Goal: Task Accomplishment & Management: Contribute content

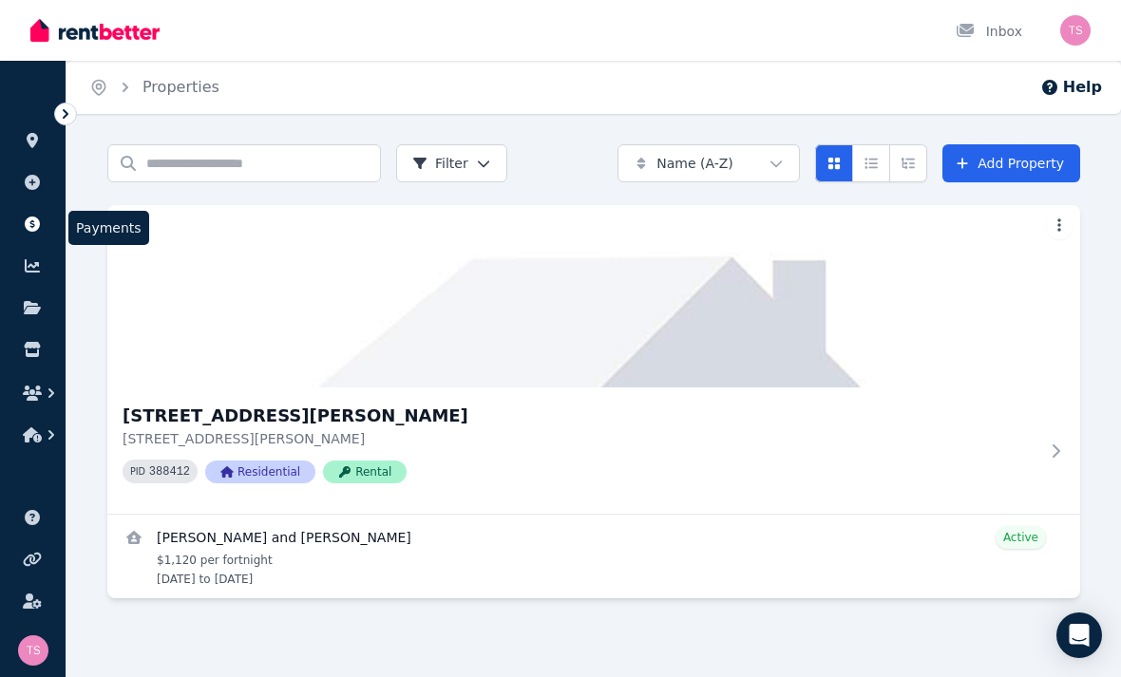
click at [32, 229] on icon at bounding box center [32, 224] width 15 height 15
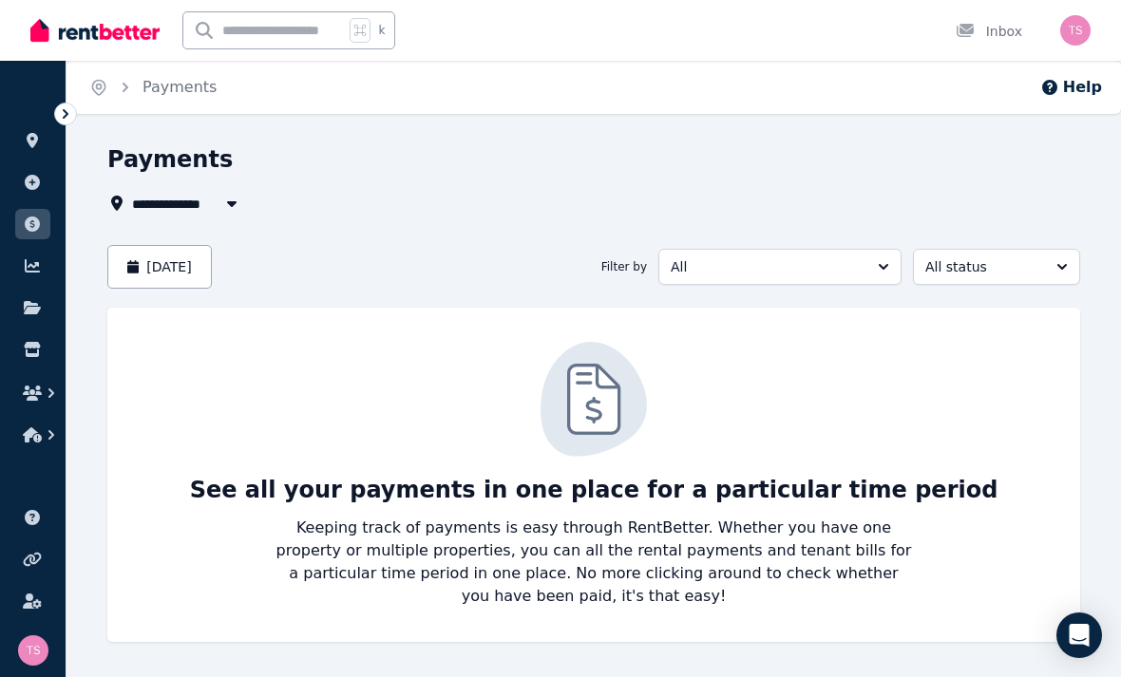
click at [229, 194] on button "button" at bounding box center [232, 203] width 34 height 23
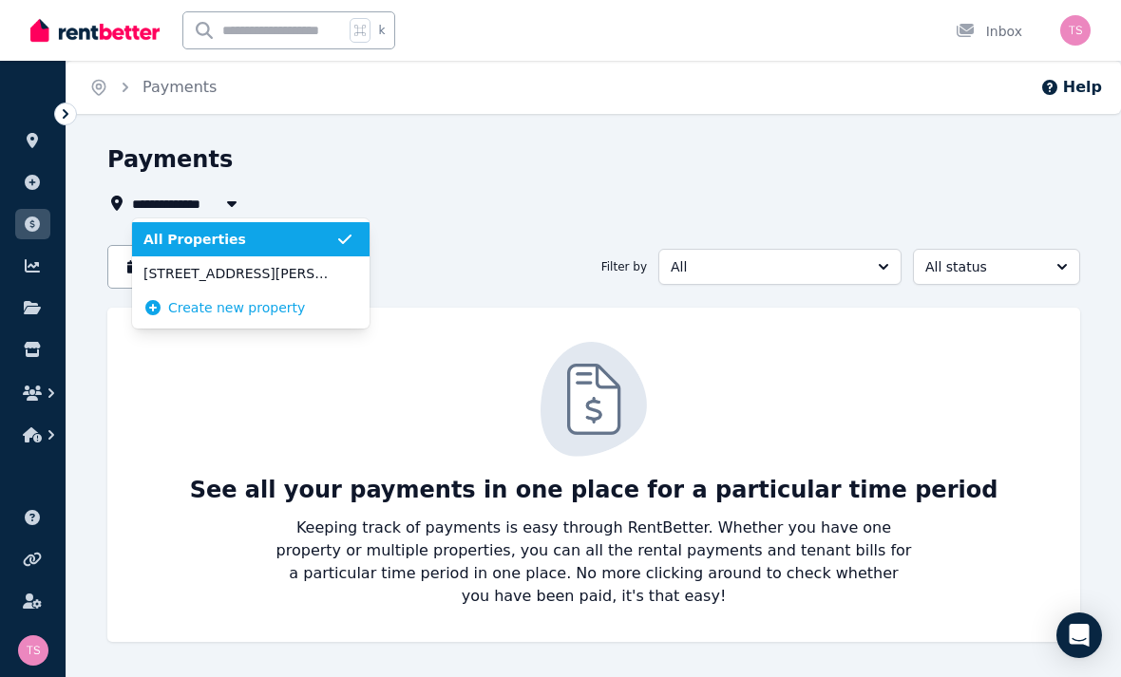
click at [303, 272] on span "[STREET_ADDRESS][PERSON_NAME]" at bounding box center [239, 273] width 192 height 19
type input "**********"
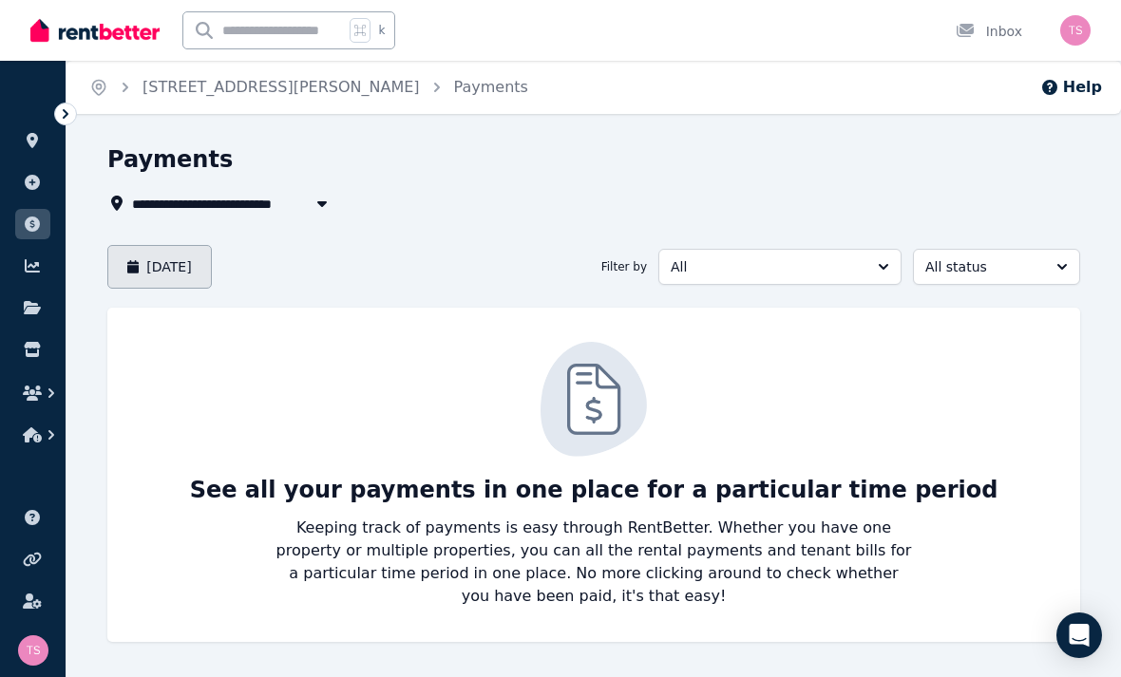
click at [212, 262] on button "[DATE]" at bounding box center [159, 267] width 105 height 44
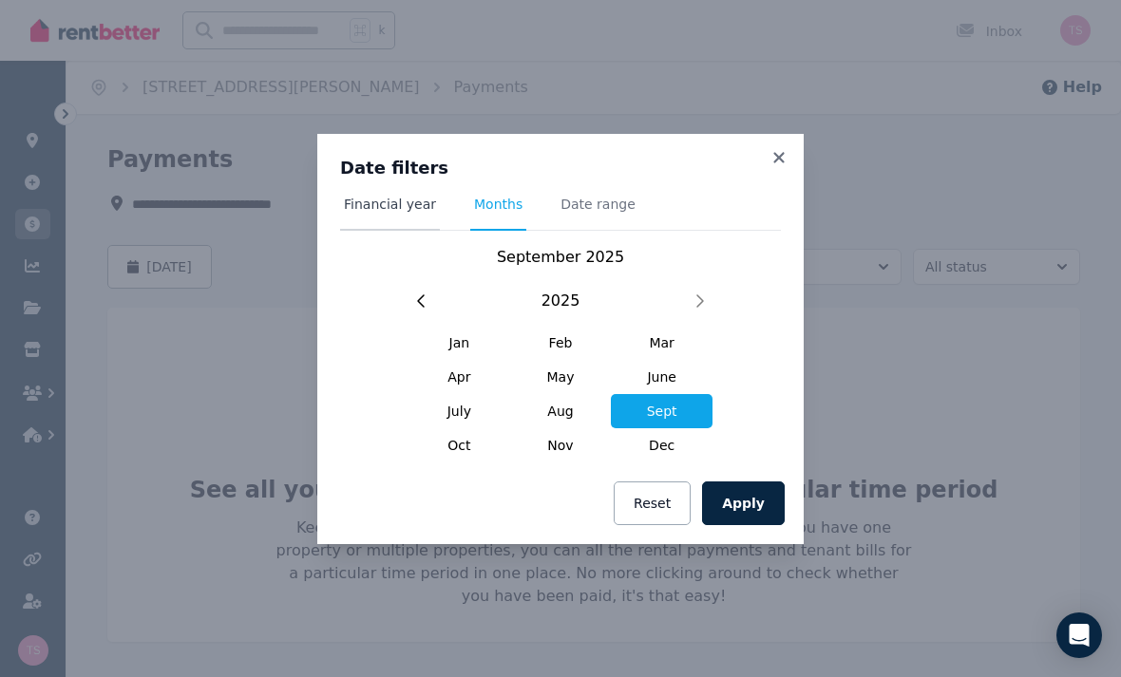
click at [420, 201] on span "Financial year" at bounding box center [390, 204] width 92 height 19
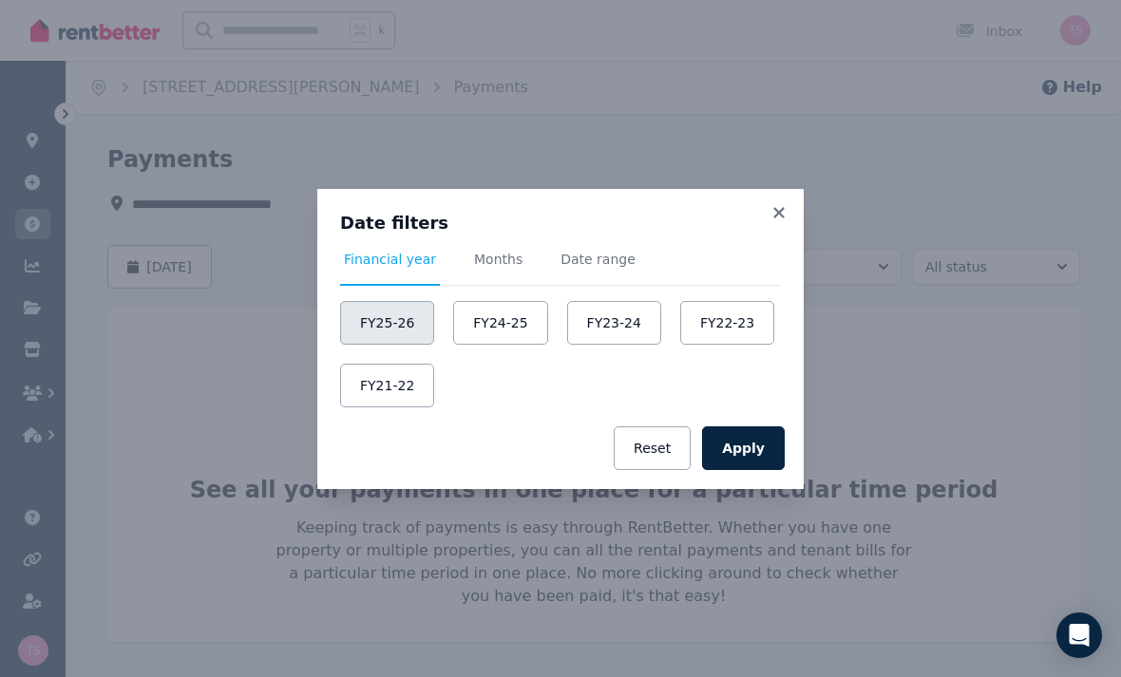
click at [413, 311] on button "FY25-26" at bounding box center [387, 323] width 94 height 44
click at [763, 449] on button "Apply" at bounding box center [743, 449] width 83 height 44
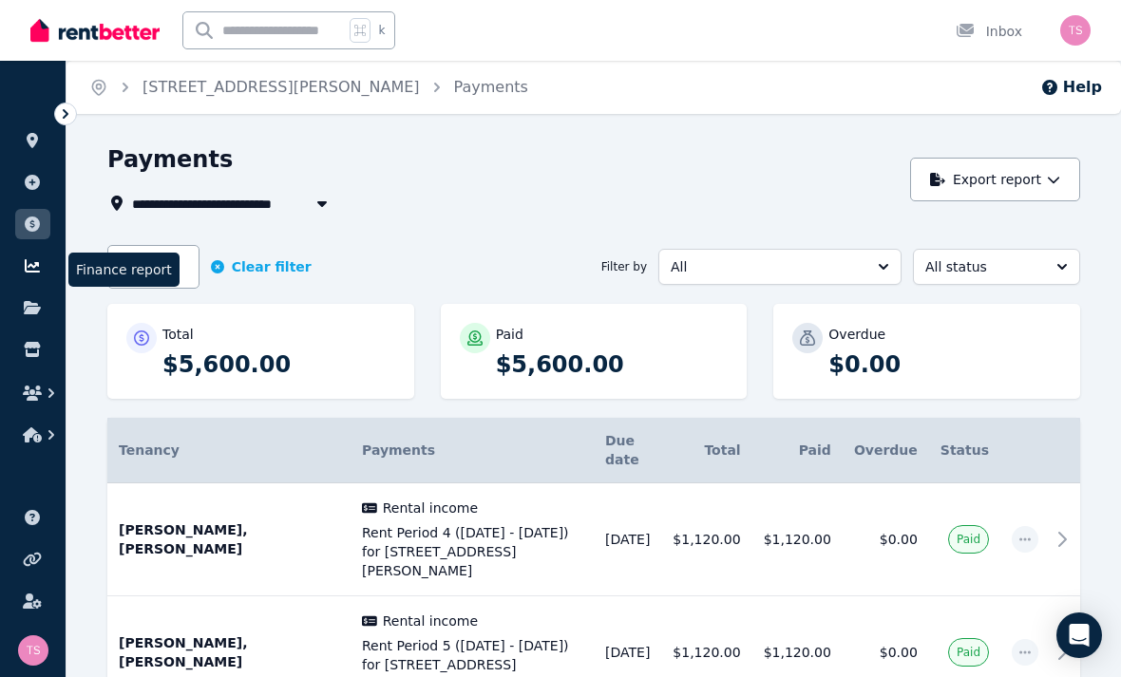
click at [40, 262] on icon at bounding box center [32, 265] width 19 height 15
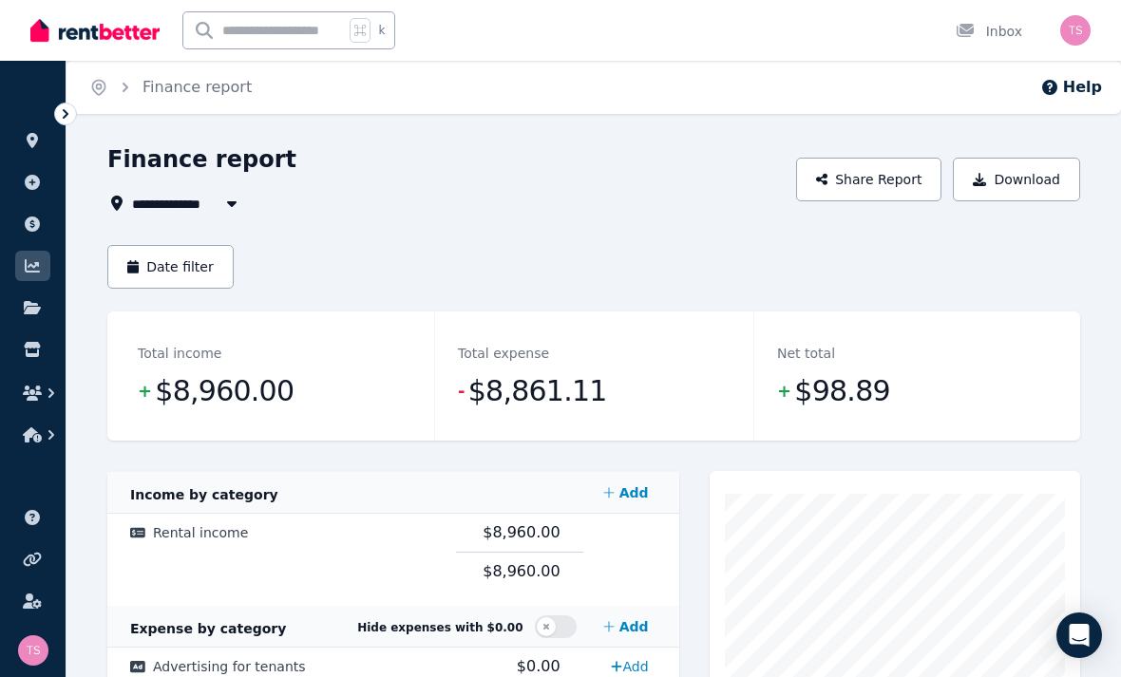
click at [232, 202] on icon "button" at bounding box center [232, 204] width 10 height 6
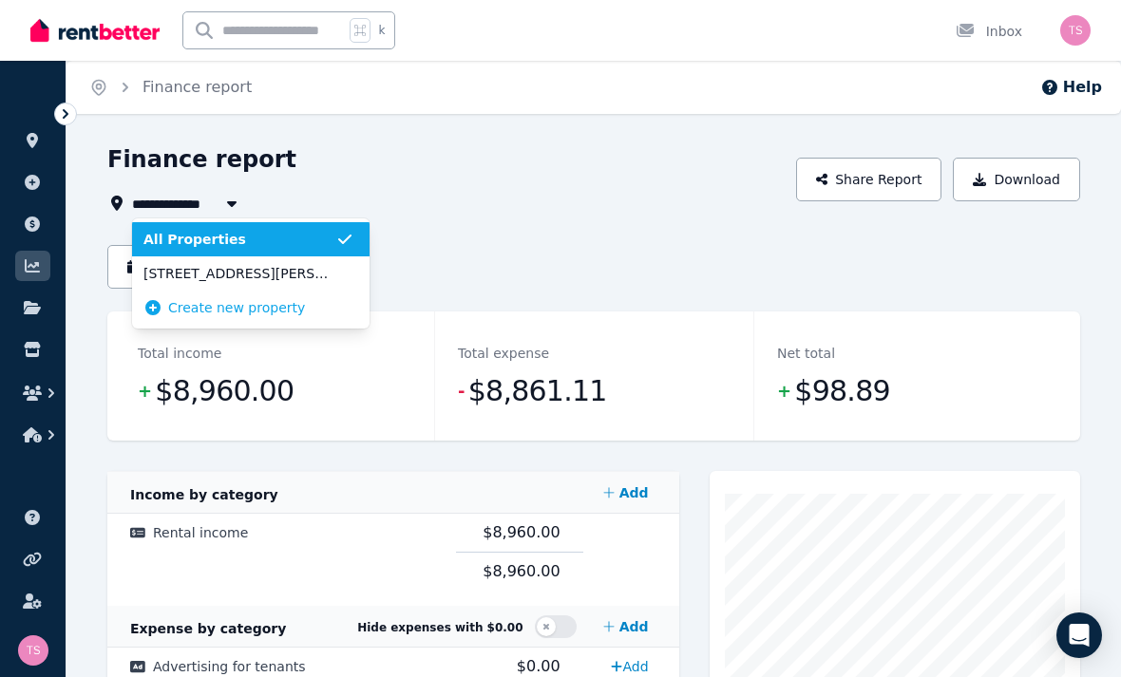
click at [314, 278] on span "[STREET_ADDRESS][PERSON_NAME]" at bounding box center [239, 273] width 192 height 19
type input "**********"
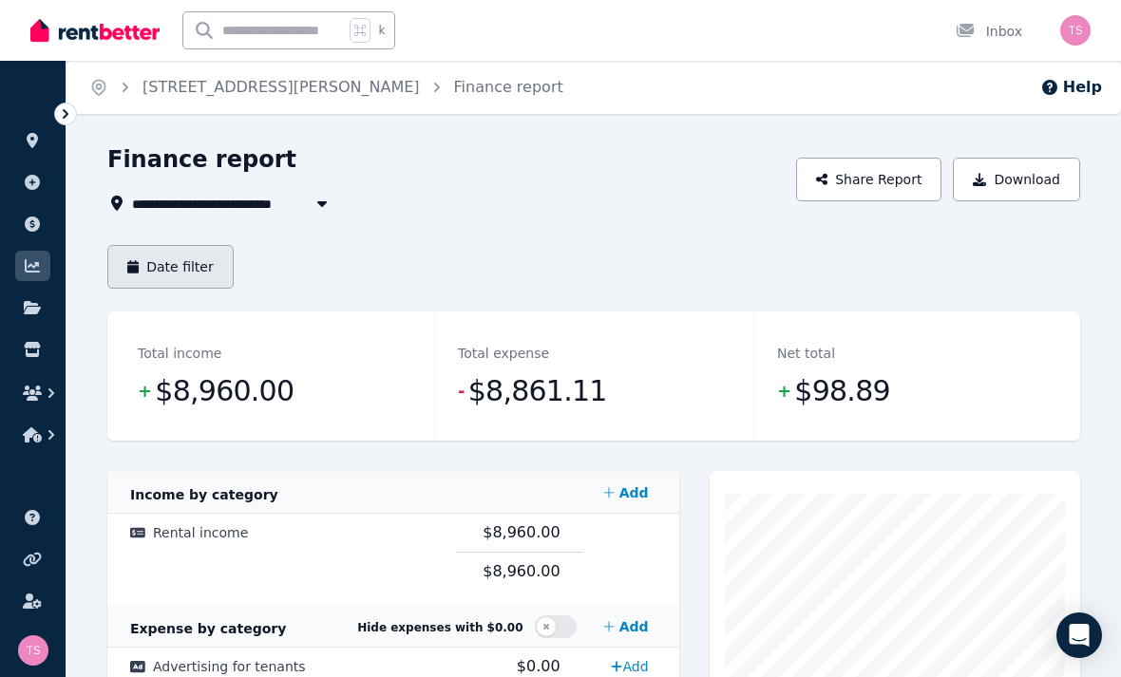
click at [209, 268] on button "Date filter" at bounding box center [170, 267] width 126 height 44
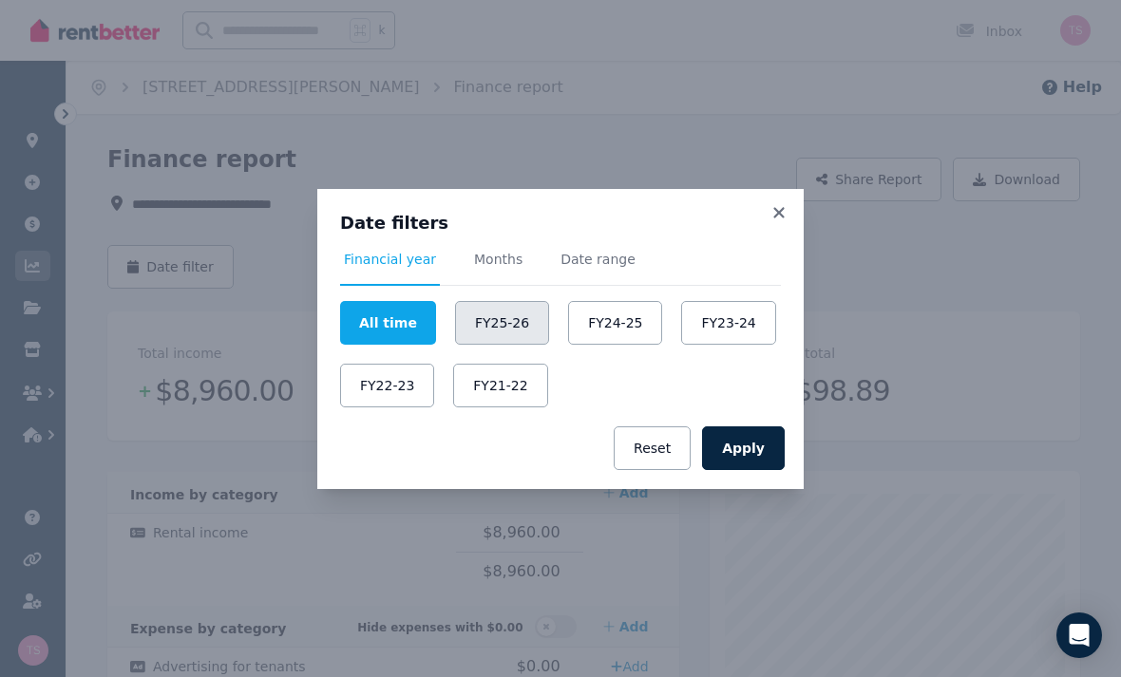
click at [505, 320] on button "FY25-26" at bounding box center [502, 323] width 94 height 44
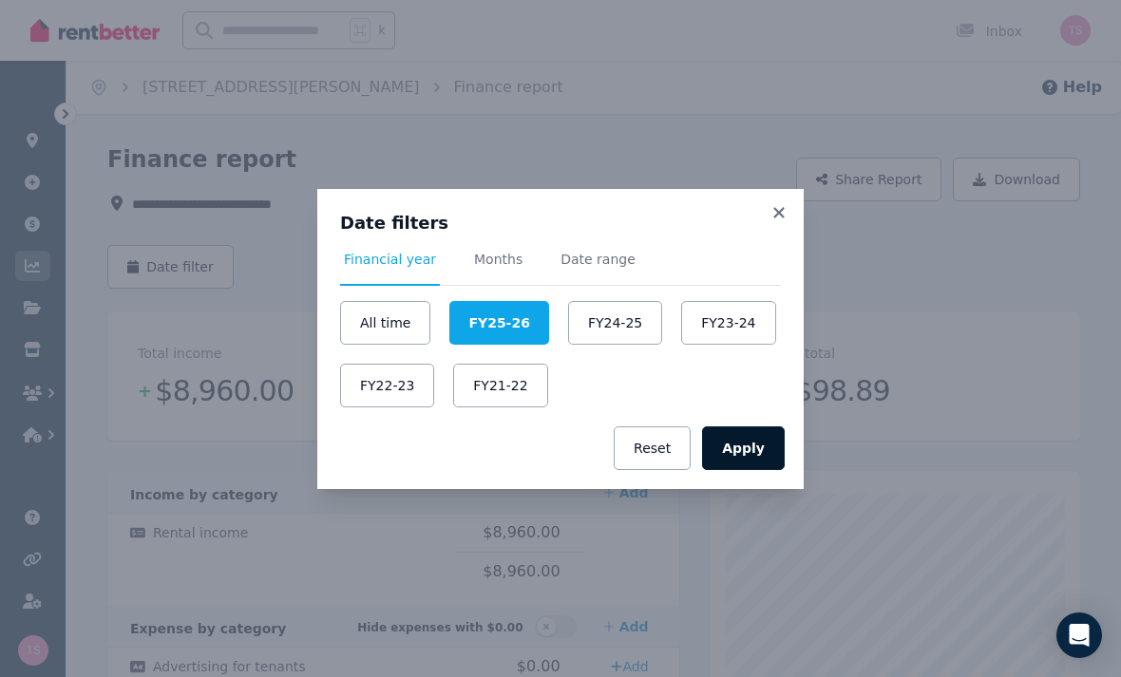
click at [765, 449] on button "Apply" at bounding box center [743, 449] width 83 height 44
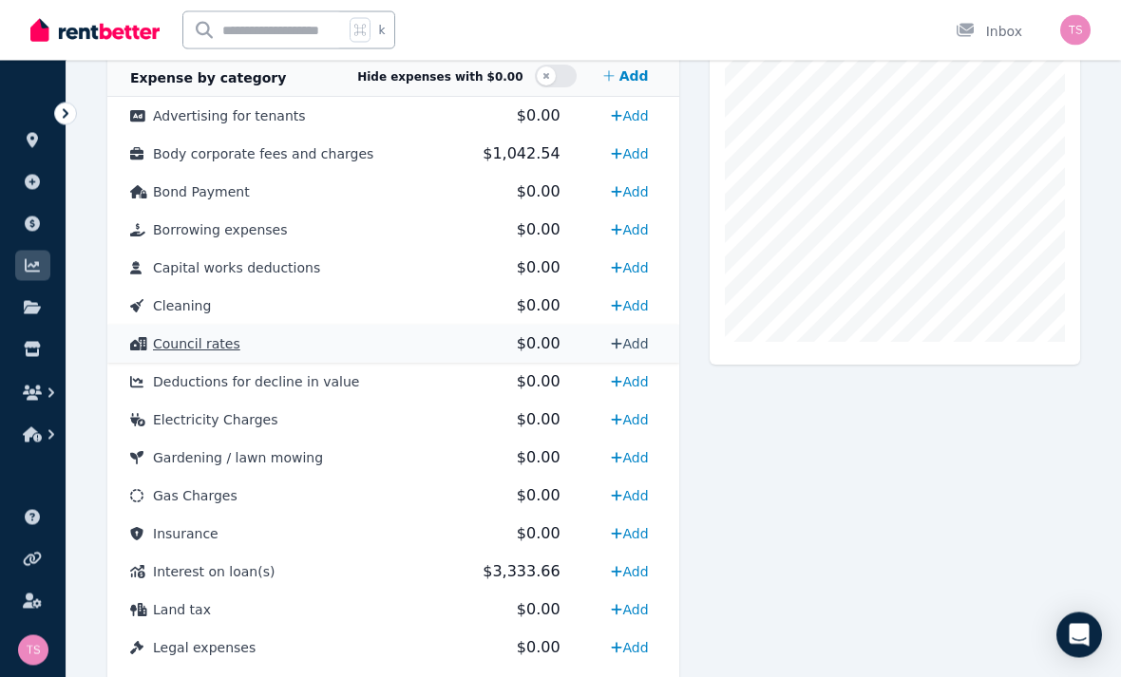
scroll to position [551, 0]
click at [635, 338] on link "Add" at bounding box center [629, 344] width 52 height 30
select select "**********"
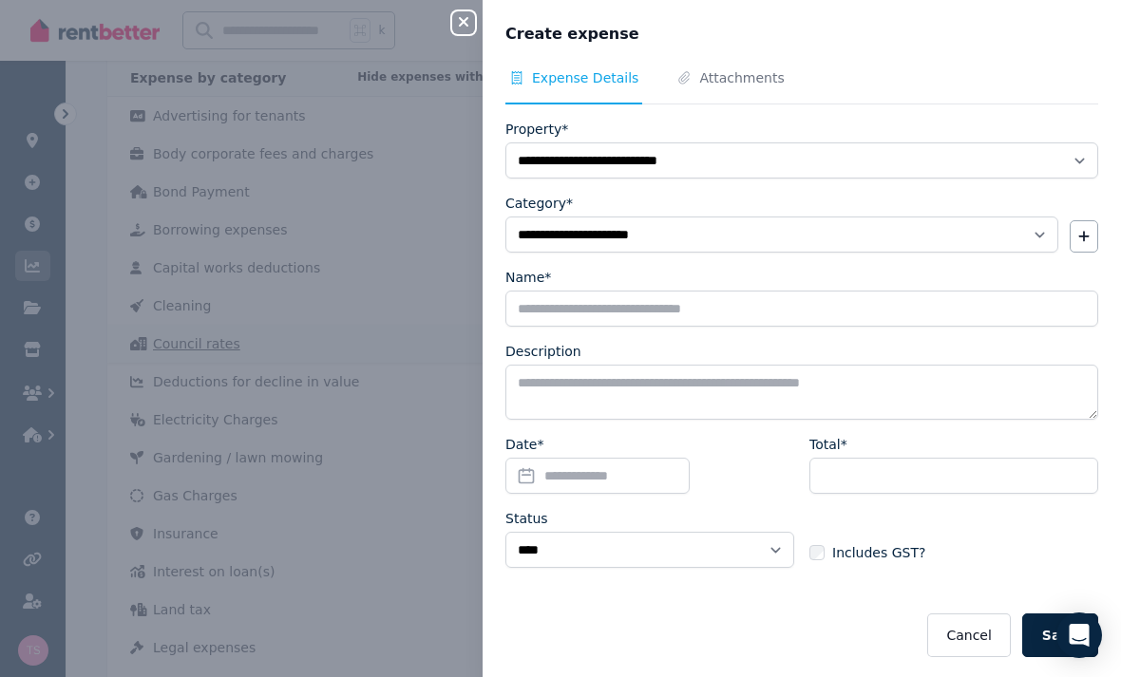
scroll to position [906, 0]
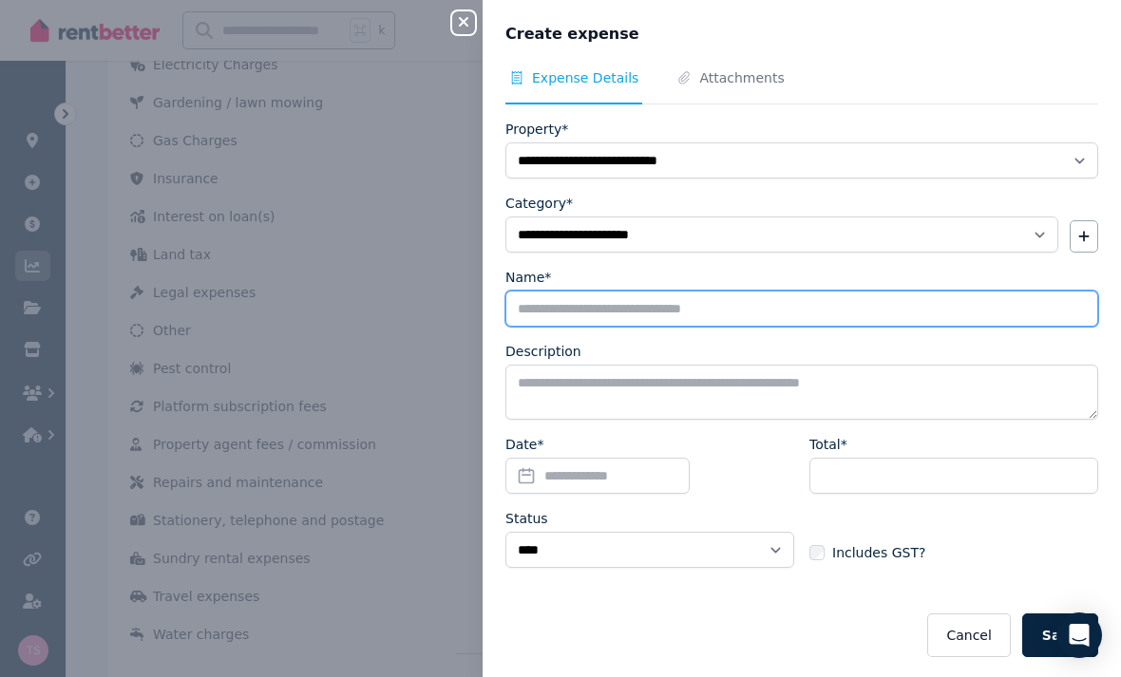
click at [721, 304] on input "Name*" at bounding box center [801, 309] width 593 height 36
type input "*********"
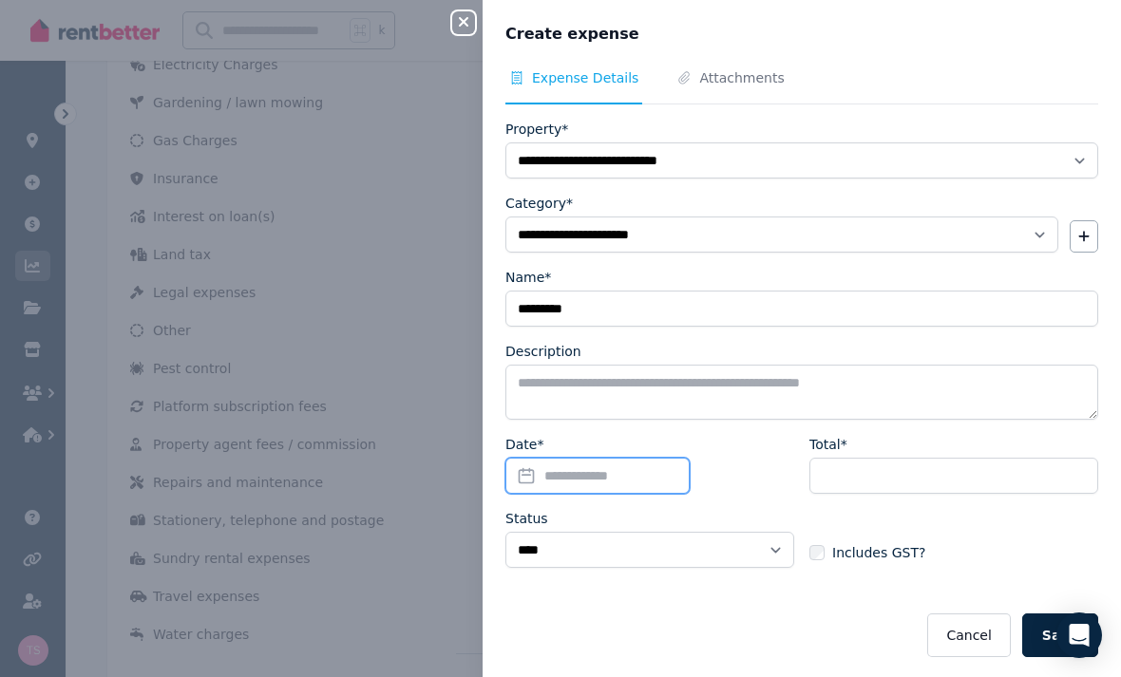
click at [675, 471] on input "Date*" at bounding box center [597, 476] width 184 height 36
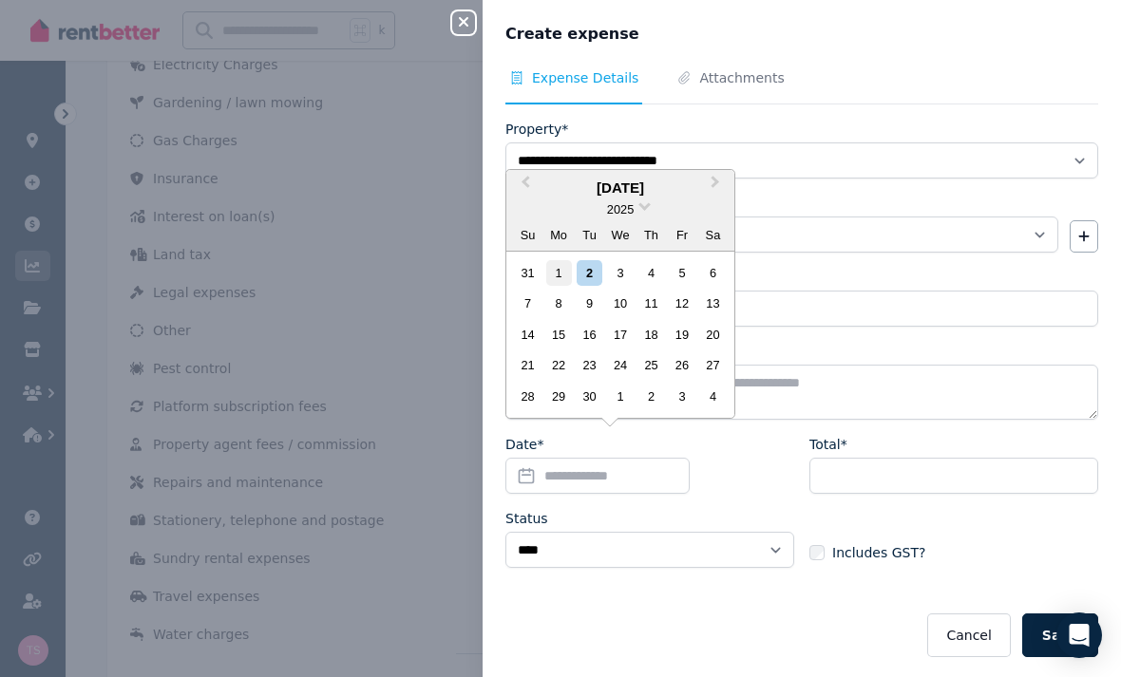
click at [561, 286] on div "1" at bounding box center [559, 273] width 26 height 26
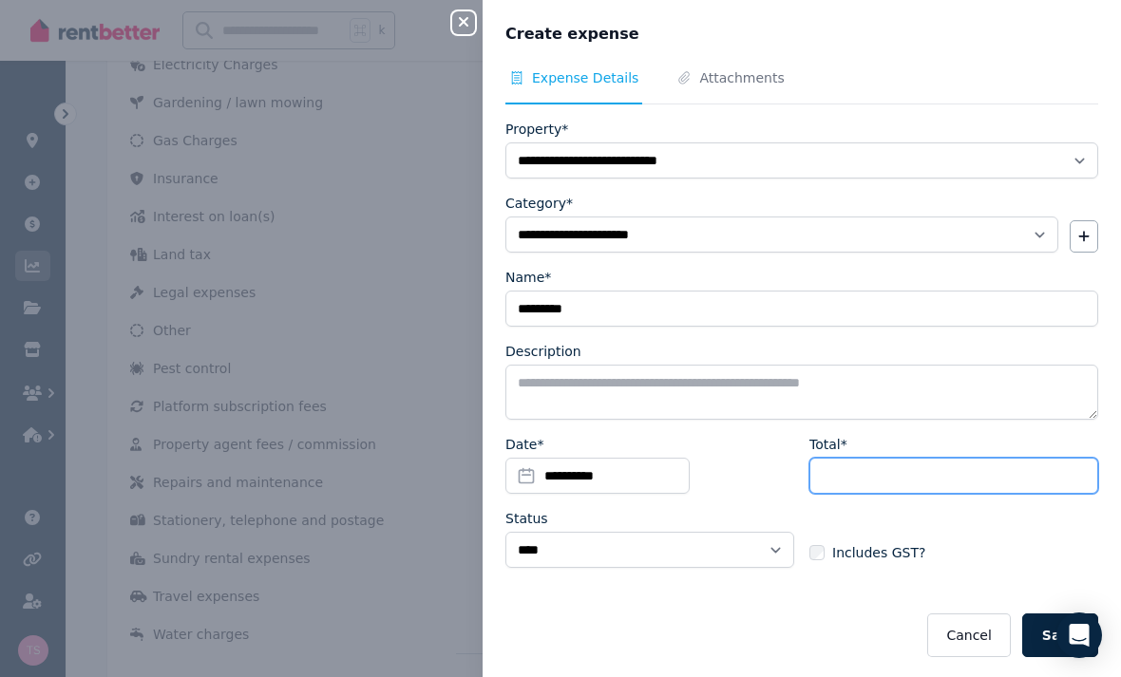
click at [925, 468] on input "Total*" at bounding box center [954, 476] width 289 height 36
type input "******"
click at [1078, 633] on button "Save" at bounding box center [1060, 636] width 76 height 44
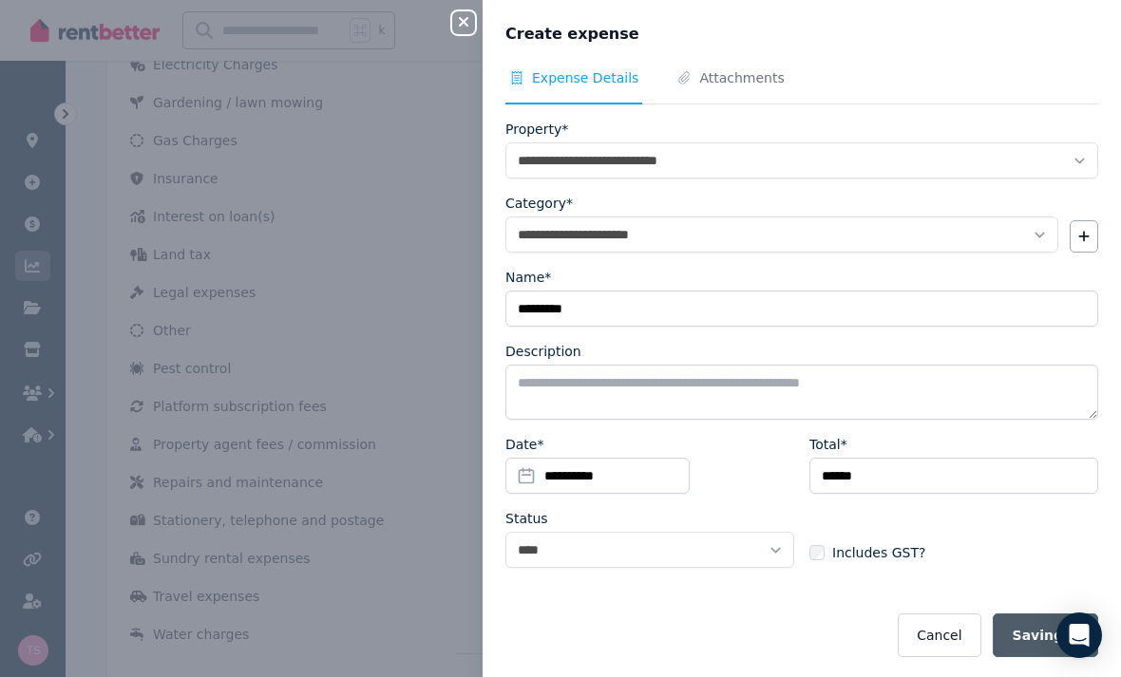
select select
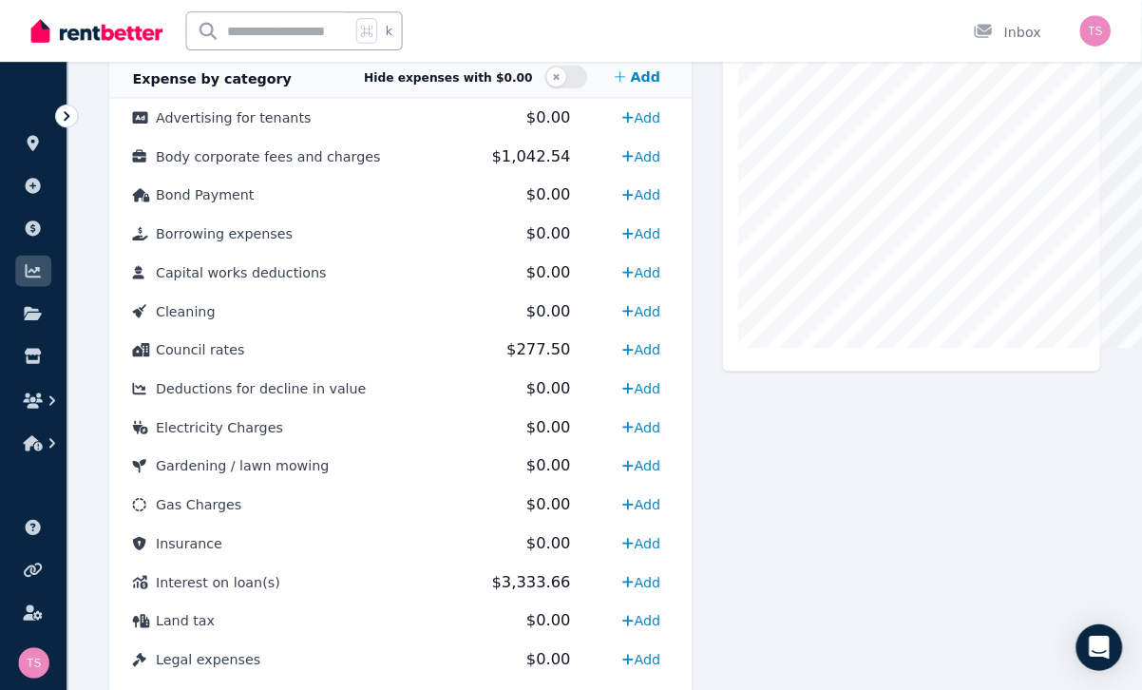
scroll to position [912, 0]
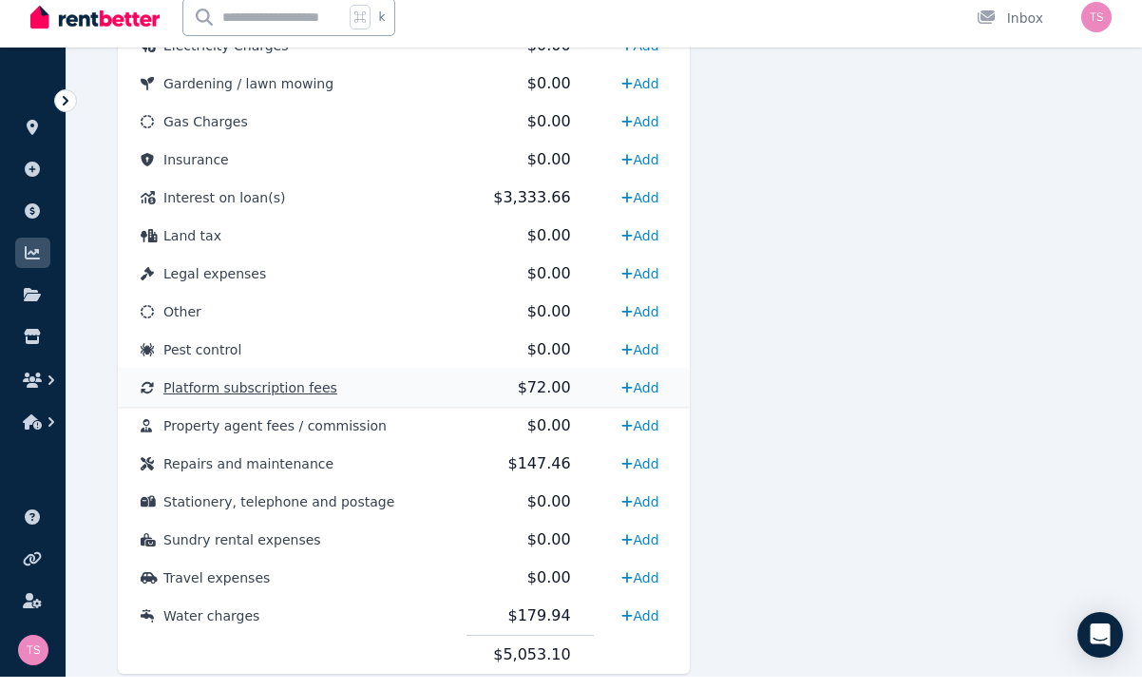
click at [413, 382] on td "Platform subscription fees" at bounding box center [292, 401] width 349 height 38
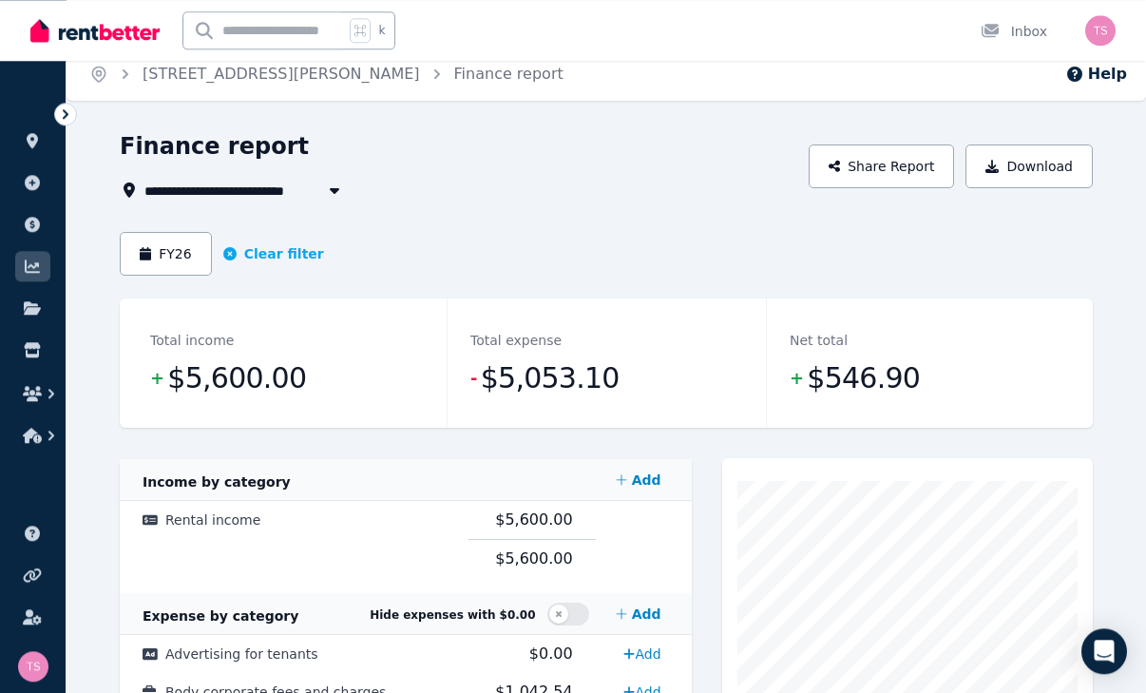
scroll to position [0, 0]
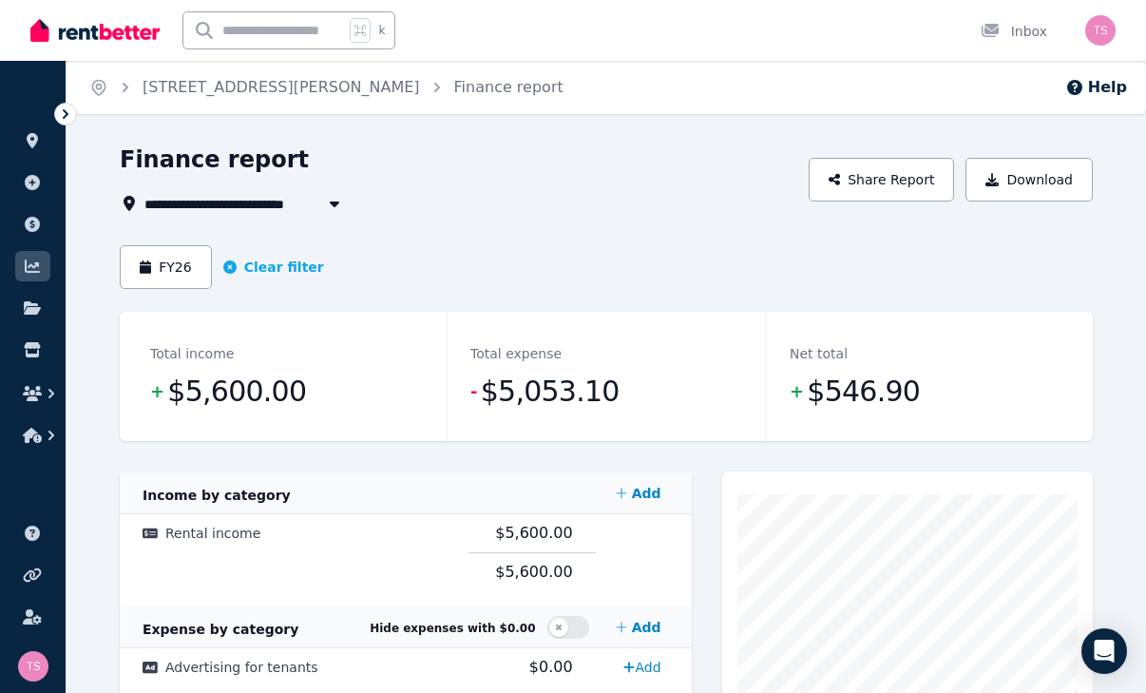
click at [1111, 30] on img "button" at bounding box center [1100, 30] width 30 height 30
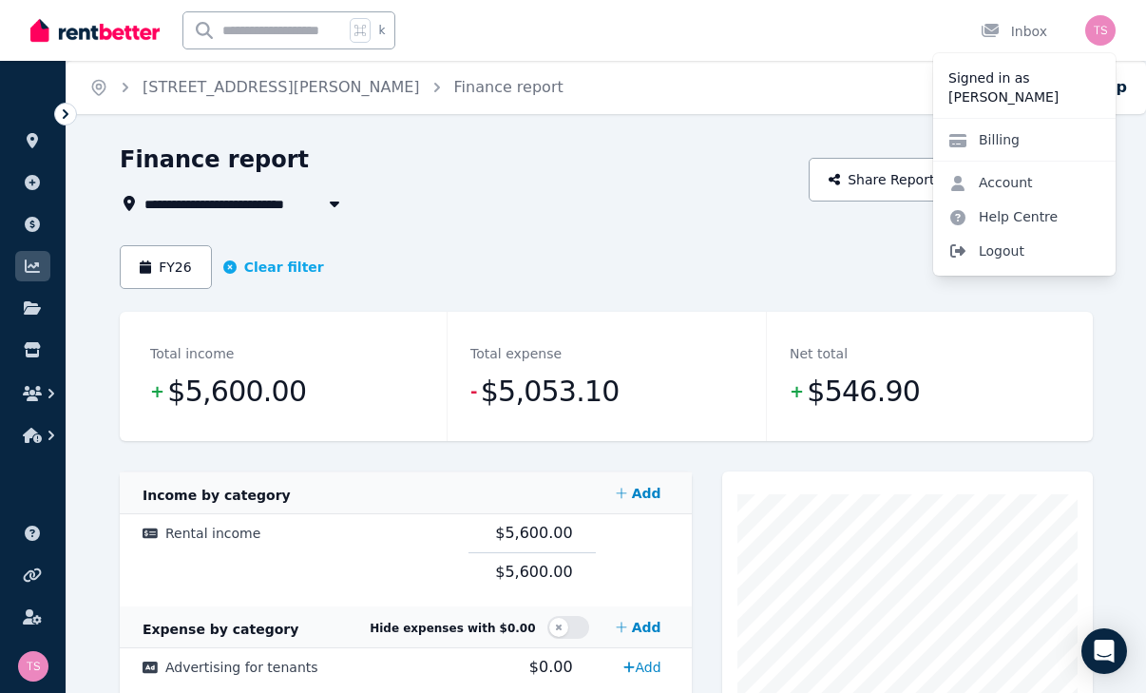
click at [1034, 255] on span "Logout" at bounding box center [1024, 251] width 182 height 34
